Goal: Check status: Check status

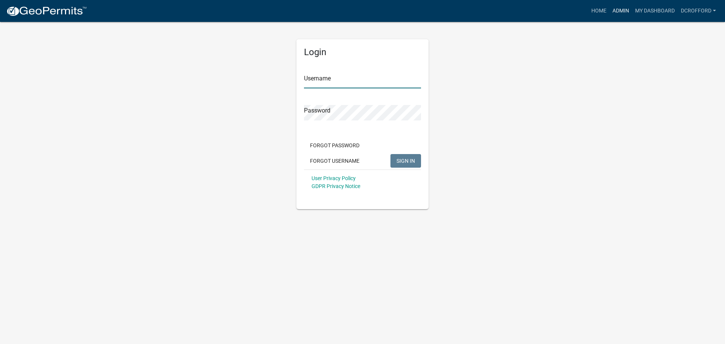
type input "dcrofford"
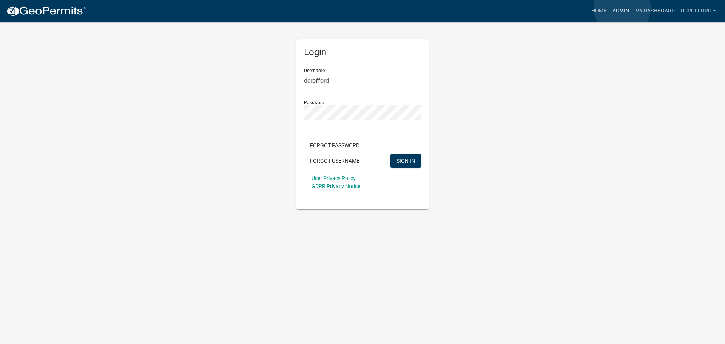
click at [623, 8] on link "Admin" at bounding box center [621, 11] width 23 height 14
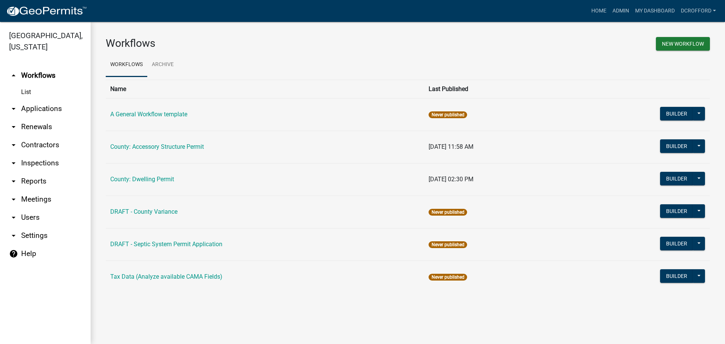
click at [51, 110] on link "arrow_drop_down Applications" at bounding box center [45, 109] width 91 height 18
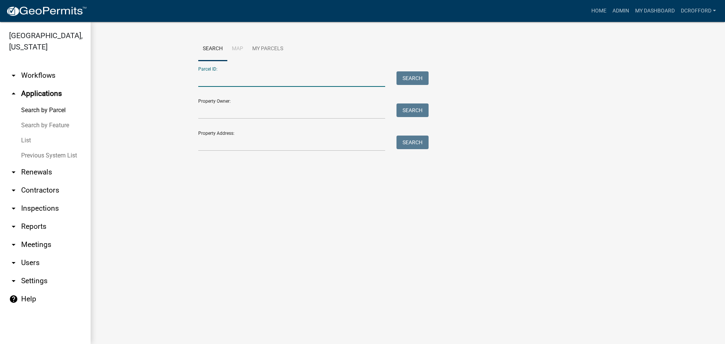
click at [230, 82] on input "Parcel ID:" at bounding box center [291, 78] width 187 height 15
type input "0010017102"
click at [416, 82] on button "Search" at bounding box center [413, 78] width 32 height 14
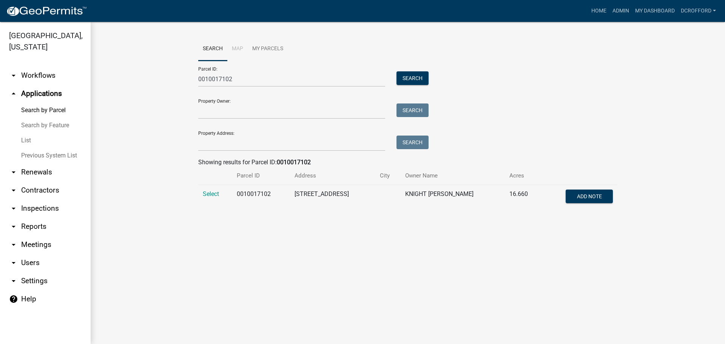
click at [220, 197] on td "Select" at bounding box center [215, 197] width 34 height 25
click at [215, 193] on span "Select" at bounding box center [211, 193] width 16 height 7
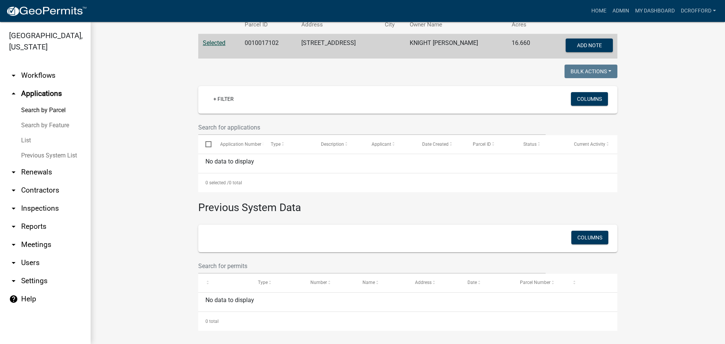
scroll to position [153, 0]
